Goal: Task Accomplishment & Management: Use online tool/utility

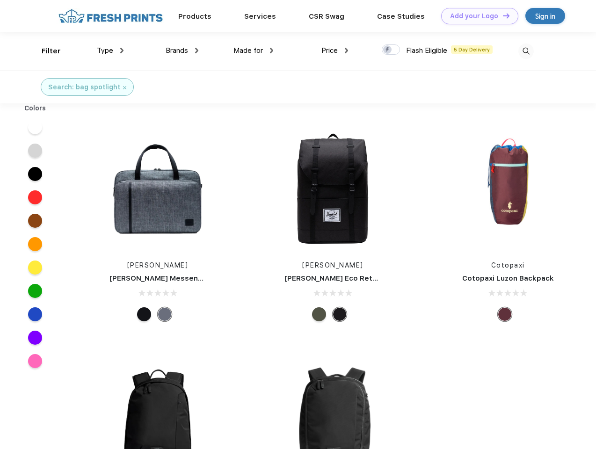
click at [476, 16] on link "Add your Logo Design Tool" at bounding box center [479, 16] width 77 height 16
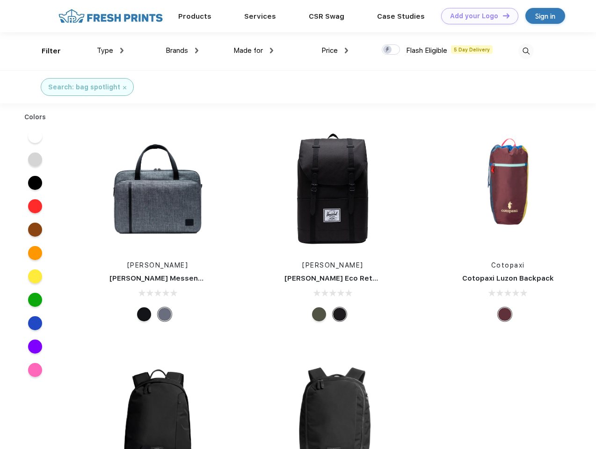
click at [0, 0] on div "Design Tool" at bounding box center [0, 0] width 0 height 0
click at [502, 15] on link "Add your Logo Design Tool" at bounding box center [479, 16] width 77 height 16
click at [45, 51] on div "Filter" at bounding box center [51, 51] width 19 height 11
click at [110, 50] on span "Type" at bounding box center [105, 50] width 16 height 8
click at [182, 50] on span "Brands" at bounding box center [177, 50] width 22 height 8
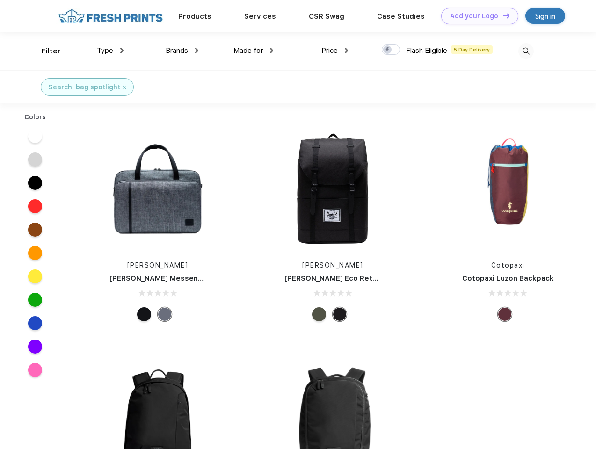
click at [253, 50] on span "Made for" at bounding box center [247, 50] width 29 height 8
click at [335, 50] on span "Price" at bounding box center [329, 50] width 16 height 8
click at [391, 50] on div at bounding box center [391, 49] width 18 height 10
click at [388, 50] on input "checkbox" at bounding box center [385, 47] width 6 height 6
click at [526, 51] on img at bounding box center [525, 50] width 15 height 15
